Goal: Transaction & Acquisition: Purchase product/service

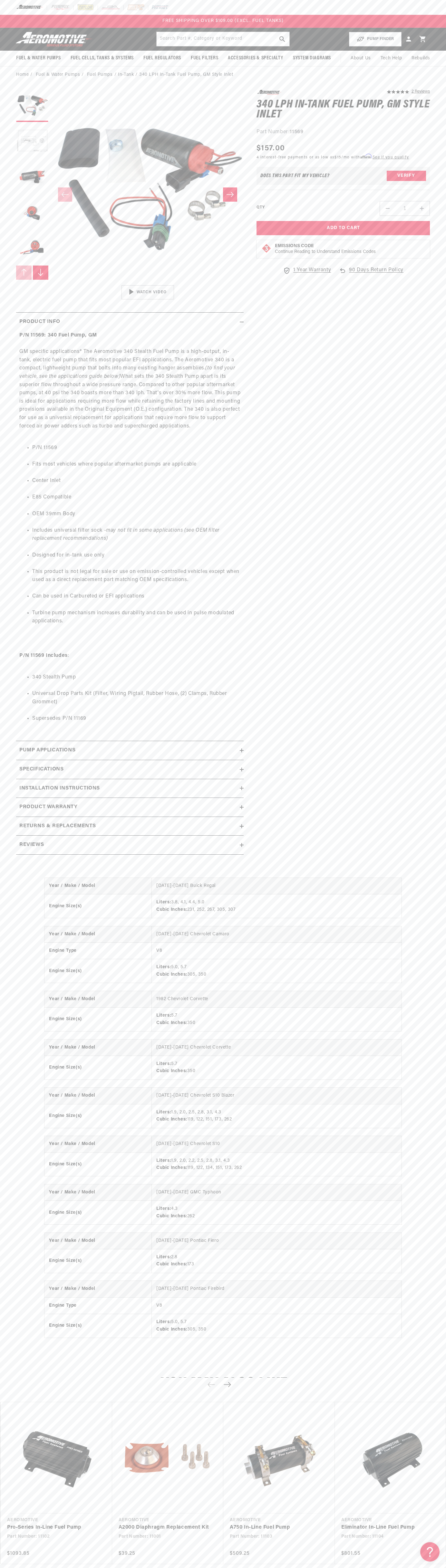
click at [82, 27] on div "FREE SHIPPING OVER $109.00 (EXCL. FUEL TANKS)" at bounding box center [223, 22] width 446 height 13
click at [444, 844] on section "5.0 star rating 2 Reviews 340 LPH In-Tank Fuel Pump, GM Style Inlet 340 LPH In-…" at bounding box center [223, 474] width 446 height 782
click at [306, 1568] on html "Skip to content Your cart Your cart is empty Loading... You may also like Subto…" at bounding box center [223, 784] width 446 height 1568
click at [9, 208] on section "5.0 star rating 2 Reviews 340 LPH In-Tank Fuel Pump, GM Style Inlet 340 LPH In-…" at bounding box center [223, 474] width 446 height 782
